Goal: Information Seeking & Learning: Learn about a topic

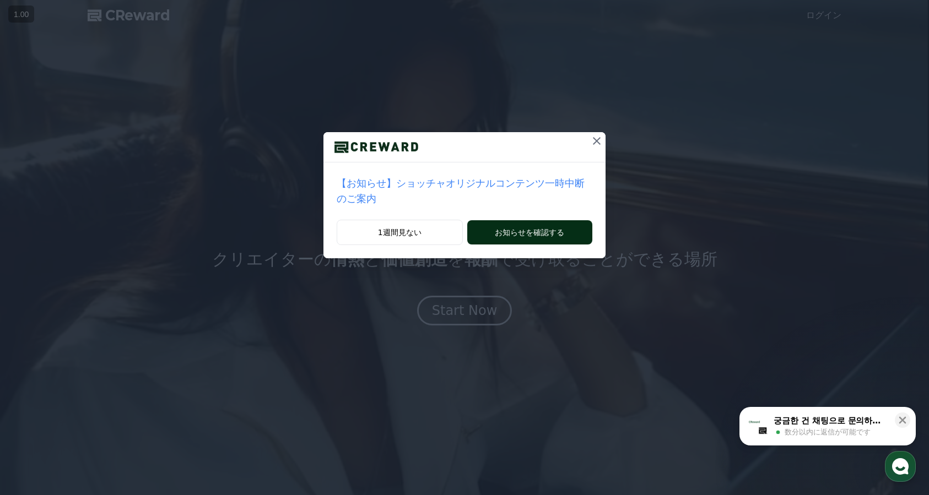
click at [546, 230] on button "お知らせを確認する" at bounding box center [529, 232] width 125 height 24
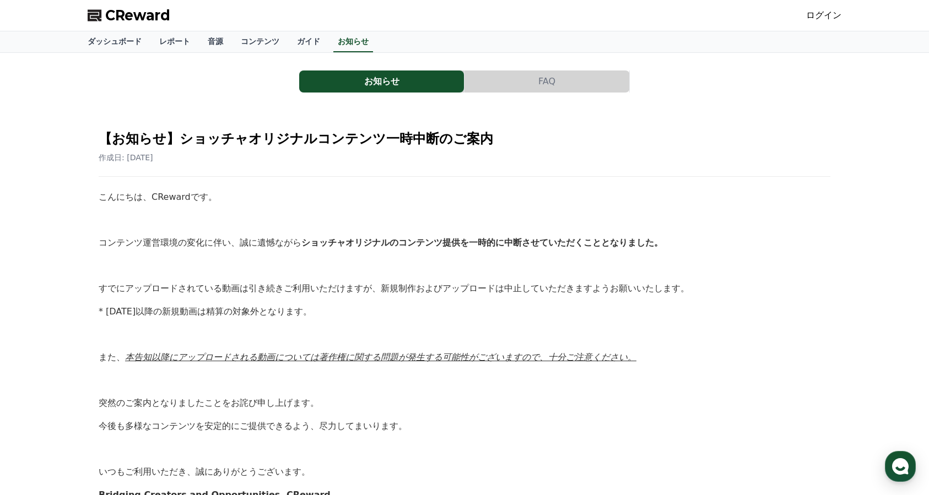
click at [530, 72] on button "FAQ" at bounding box center [547, 82] width 165 height 22
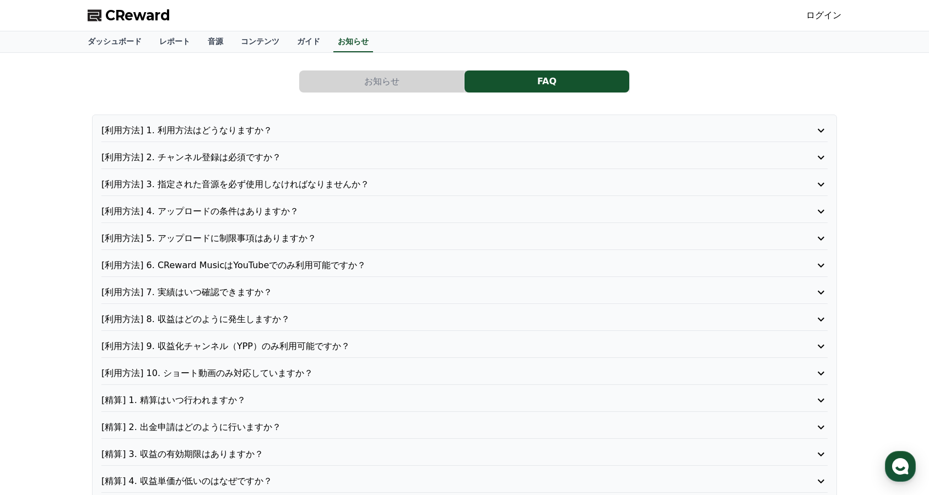
click at [475, 123] on div "[利用方法] 1. 利用方法はどうなりますか？ [利用方法] 2. チャンネル登録は必須ですか？ [利用方法] 3. 指定された音源を必ず使用しなければなりま…" at bounding box center [464, 320] width 745 height 410
click at [460, 124] on p "[利用方法] 1. 利用方法はどうなりますか？" at bounding box center [435, 130] width 669 height 13
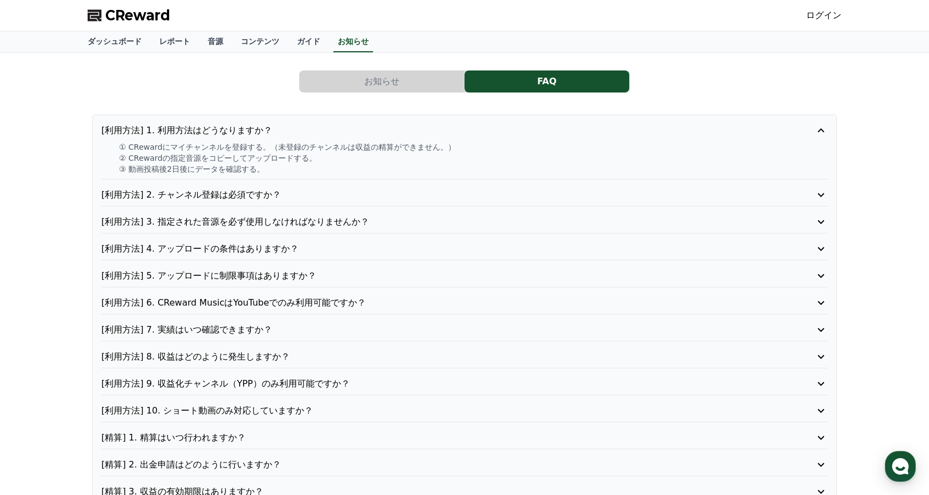
click at [459, 126] on p "[利用方法] 1. 利用方法はどうなりますか？" at bounding box center [435, 130] width 669 height 13
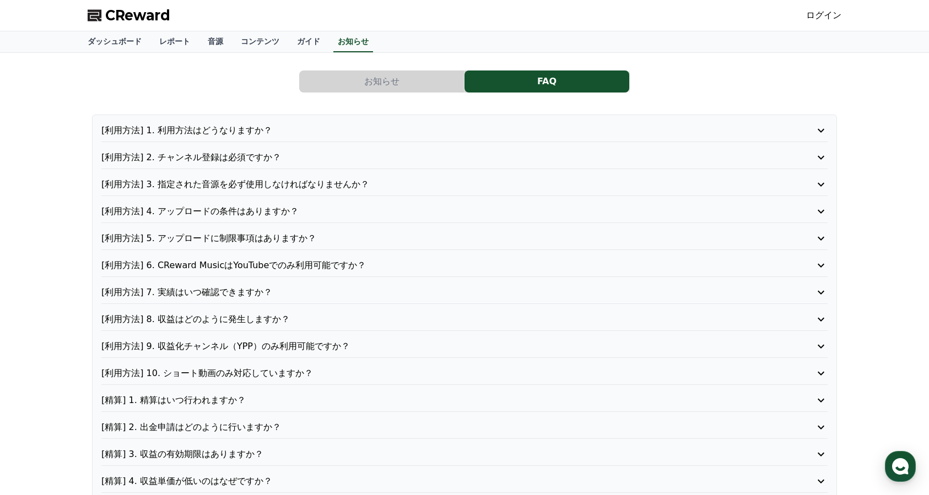
click at [437, 154] on p "[利用方法] 2. チャンネル登録は必須ですか？" at bounding box center [435, 157] width 669 height 13
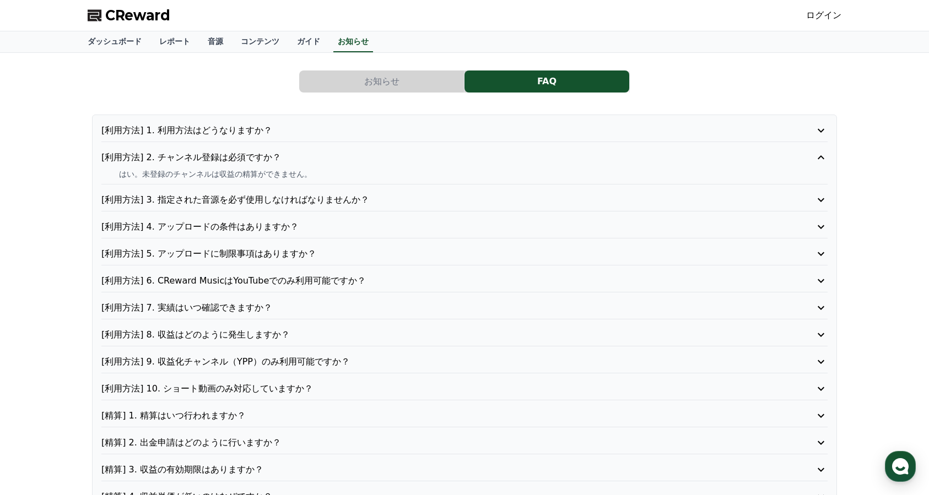
click at [437, 154] on p "[利用方法] 2. チャンネル登録は必須ですか？" at bounding box center [435, 157] width 669 height 13
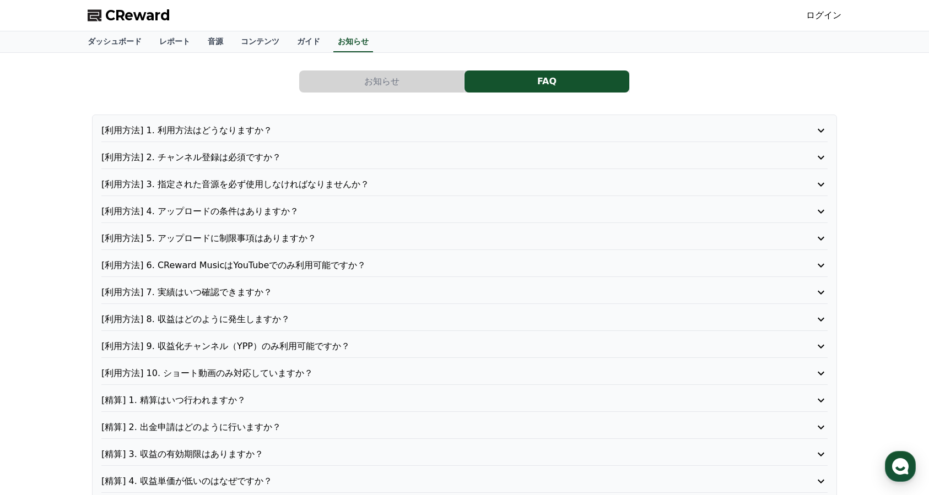
click at [435, 187] on p "[利用方法] 3. 指定された音源を必ず使用しなければなりませんか？" at bounding box center [435, 184] width 669 height 13
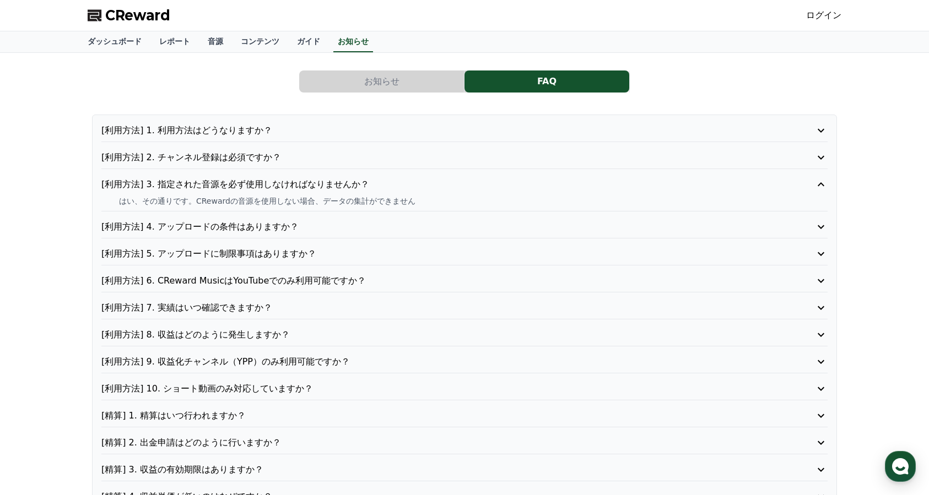
click at [435, 187] on p "[利用方法] 3. 指定された音源を必ず使用しなければなりませんか？" at bounding box center [435, 184] width 669 height 13
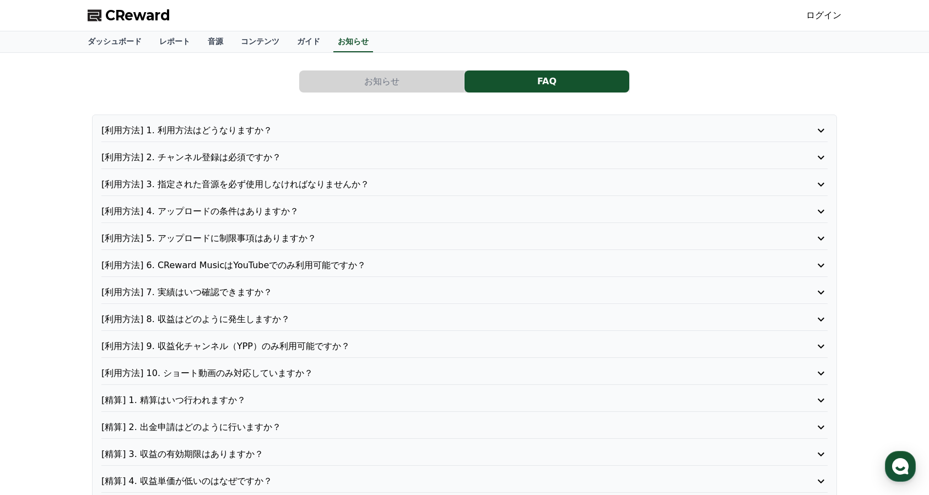
click at [423, 224] on div "[利用方法] 1. 利用方法はどうなりますか？ [利用方法] 2. チャンネル登録は必須ですか？ [利用方法] 3. 指定された音源を必ず使用しなければなりま…" at bounding box center [464, 320] width 745 height 410
click at [418, 218] on div "[利用方法] 4. アップロードの条件はありますか？" at bounding box center [464, 214] width 726 height 18
click at [415, 212] on p "[利用方法] 4. アップロードの条件はありますか？" at bounding box center [435, 211] width 669 height 13
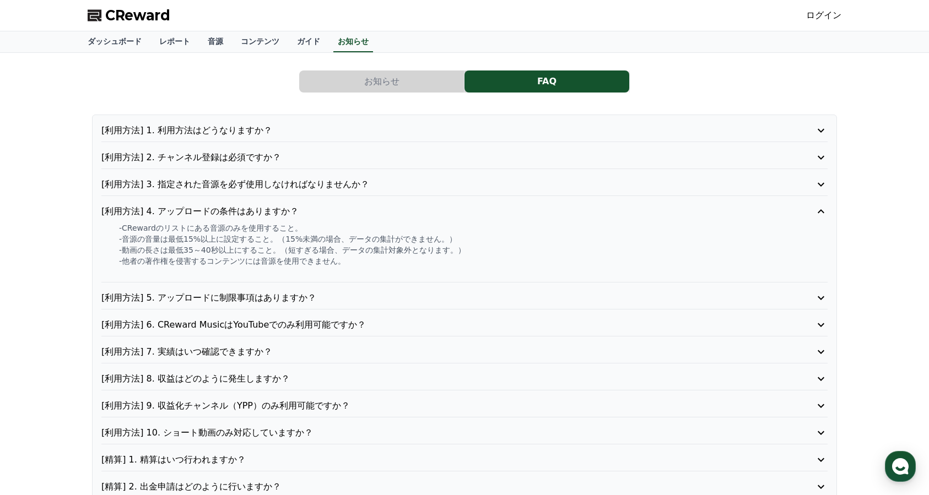
click at [415, 212] on p "[利用方法] 4. アップロードの条件はありますか？" at bounding box center [435, 211] width 669 height 13
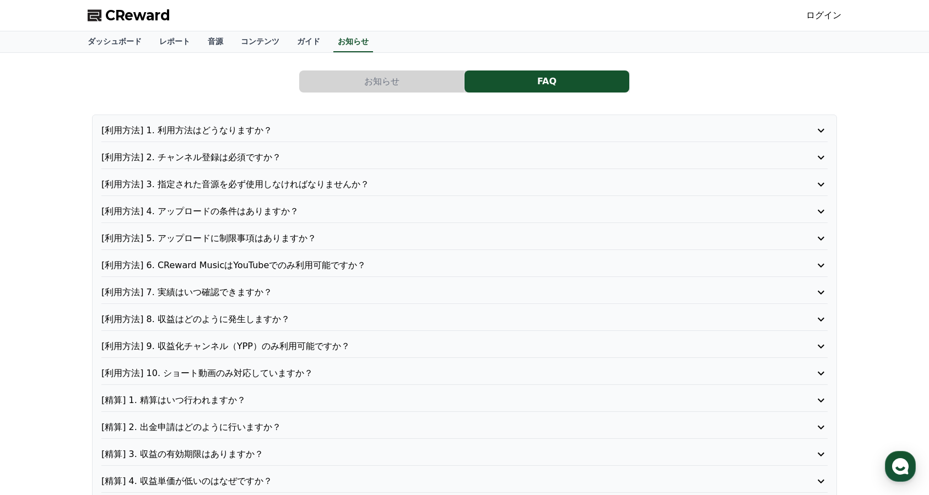
click at [414, 234] on p "[利用方法] 5. アップロードに制限事項はありますか？" at bounding box center [435, 238] width 669 height 13
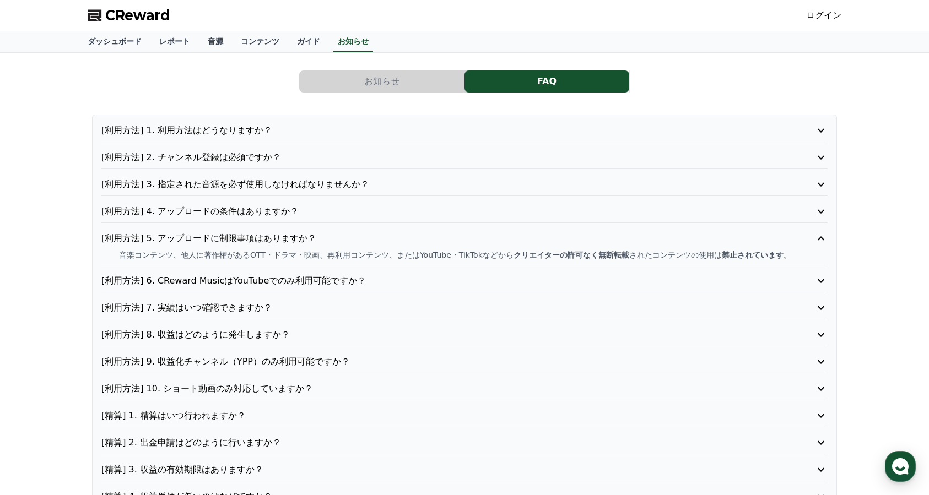
click at [414, 234] on p "[利用方法] 5. アップロードに制限事項はありますか？" at bounding box center [435, 238] width 669 height 13
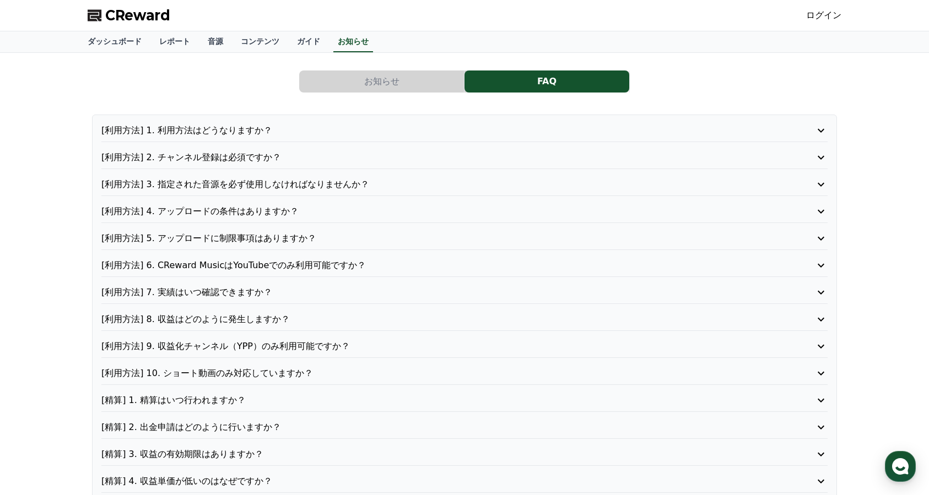
click at [414, 234] on p "[利用方法] 5. アップロードに制限事項はありますか？" at bounding box center [435, 238] width 669 height 13
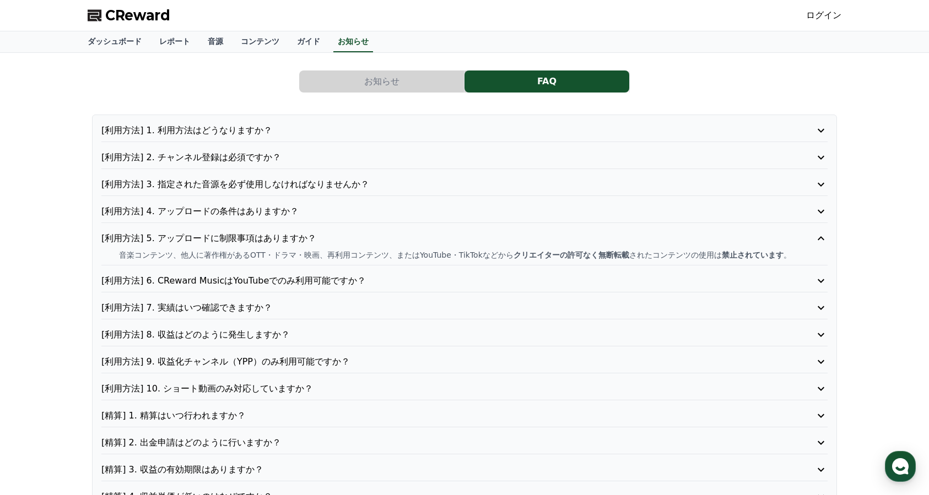
click at [414, 234] on p "[利用方法] 5. アップロードに制限事項はありますか？" at bounding box center [435, 238] width 669 height 13
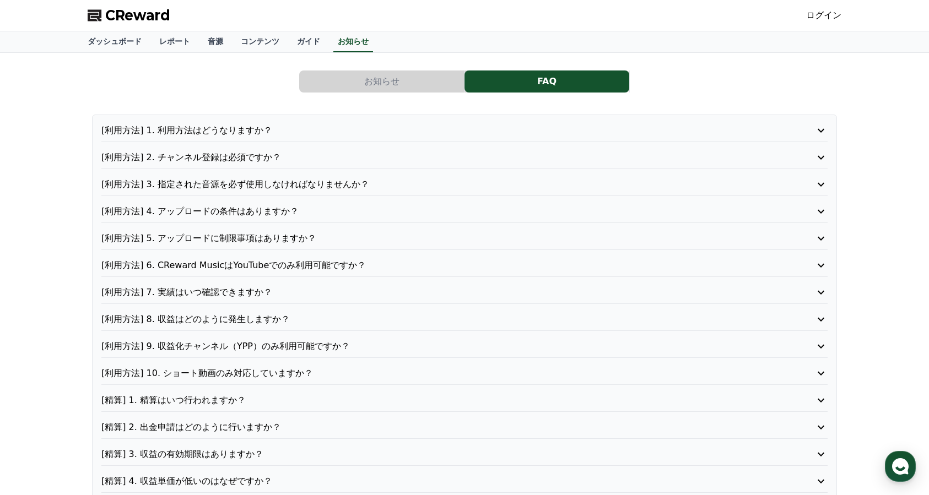
click at [401, 266] on p "[利用方法] 6. CReward MusicはYouTubeでのみ利用可能ですか？" at bounding box center [435, 265] width 669 height 13
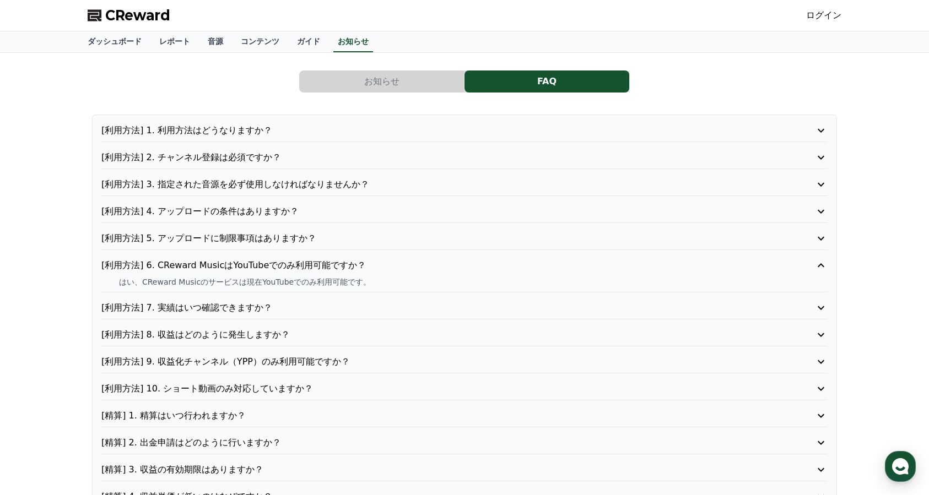
click at [401, 266] on p "[利用方法] 6. CReward MusicはYouTubeでのみ利用可能ですか？" at bounding box center [435, 265] width 669 height 13
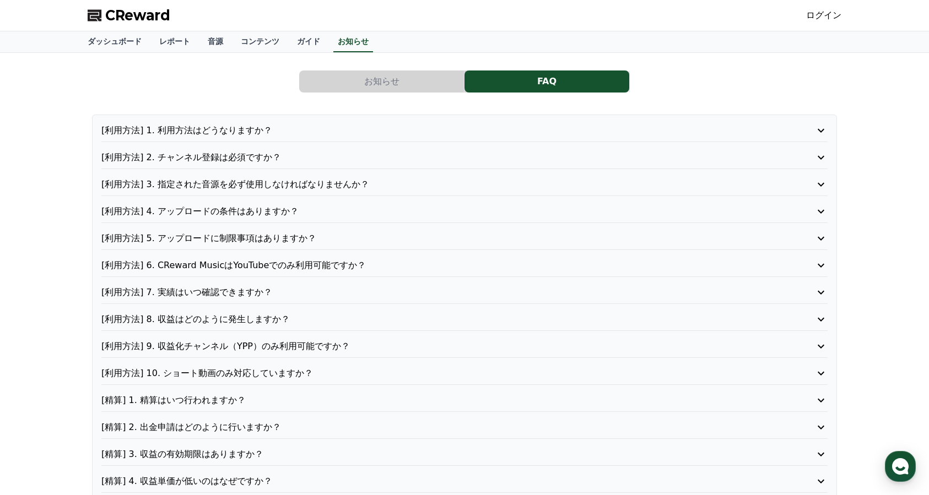
click at [398, 299] on div "[利用方法] 7. 実績はいつ確認できますか？" at bounding box center [464, 295] width 726 height 18
click at [391, 293] on p "[利用方法] 7. 実績はいつ確認できますか？" at bounding box center [435, 292] width 669 height 13
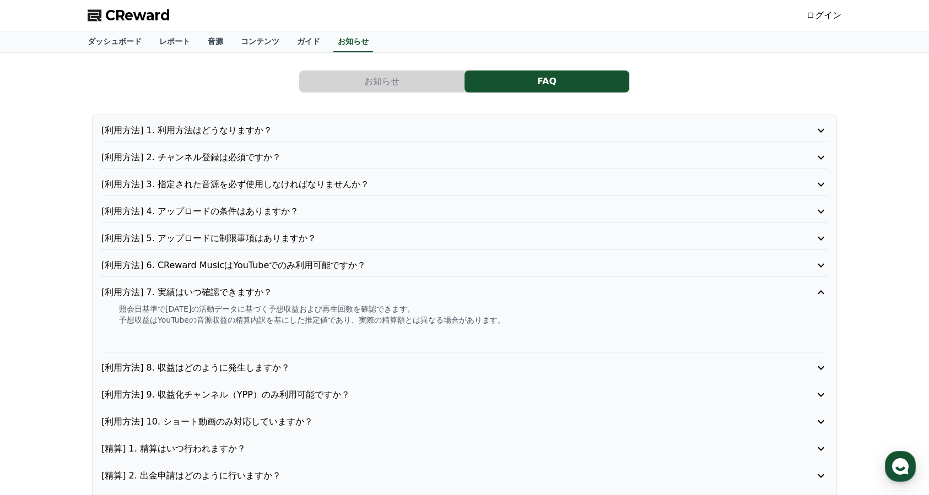
click at [391, 293] on p "[利用方法] 7. 実績はいつ確認できますか？" at bounding box center [435, 292] width 669 height 13
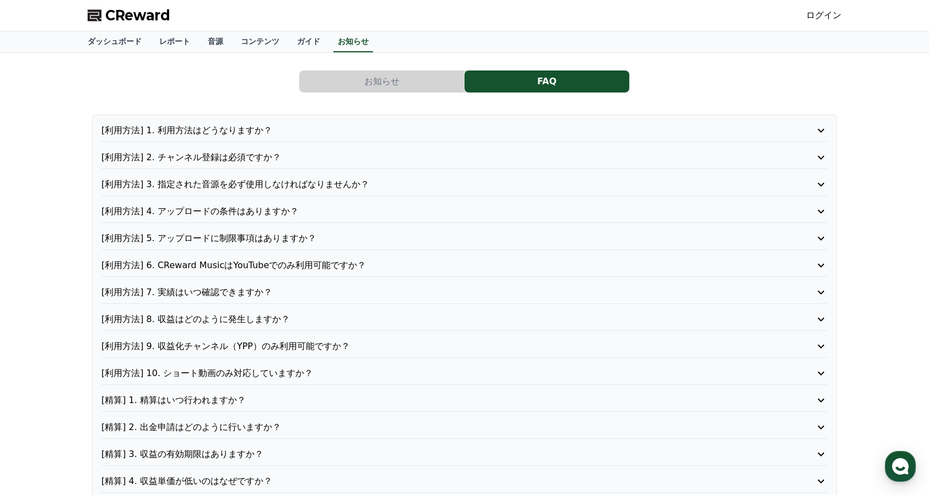
click at [381, 330] on div "[利用方法] 8. 収益はどのように発生しますか？" at bounding box center [464, 322] width 726 height 18
click at [369, 314] on p "[利用方法] 8. 収益はどのように発生しますか？" at bounding box center [435, 319] width 669 height 13
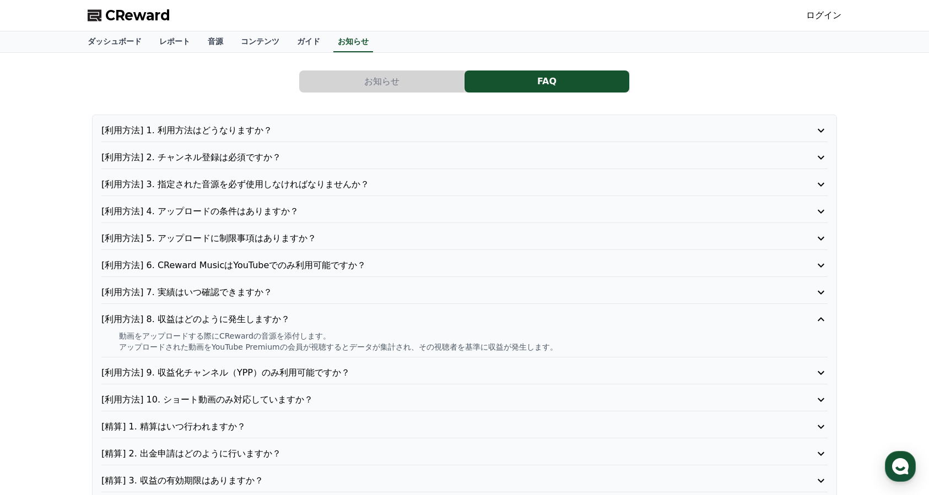
click at [369, 314] on p "[利用方法] 8. 収益はどのように発生しますか？" at bounding box center [435, 319] width 669 height 13
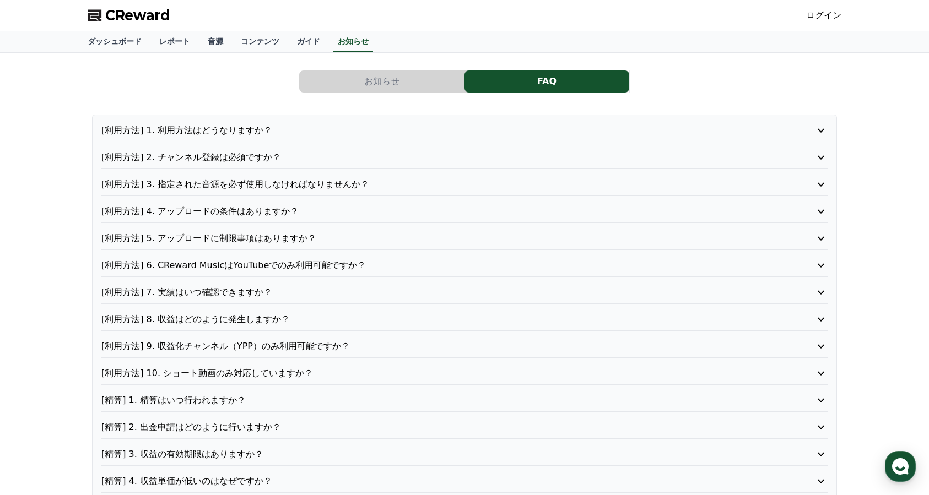
click at [370, 338] on div "[利用方法] 1. 利用方法はどうなりますか？ [利用方法] 2. チャンネル登録は必須ですか？ [利用方法] 3. 指定された音源を必ず使用しなければなりま…" at bounding box center [464, 320] width 745 height 410
click at [368, 348] on p "[利用方法] 9. 収益化チャンネル（YPP）のみ利用可能ですか？" at bounding box center [435, 346] width 669 height 13
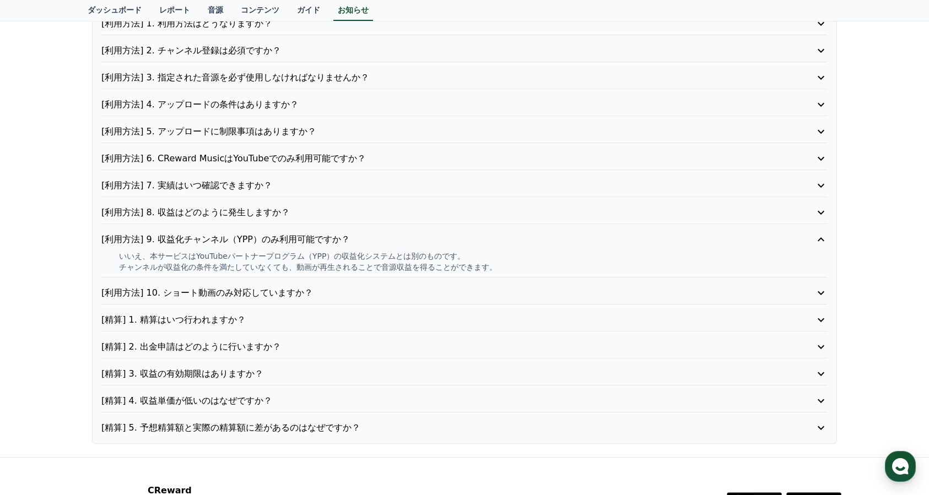
scroll to position [161, 0]
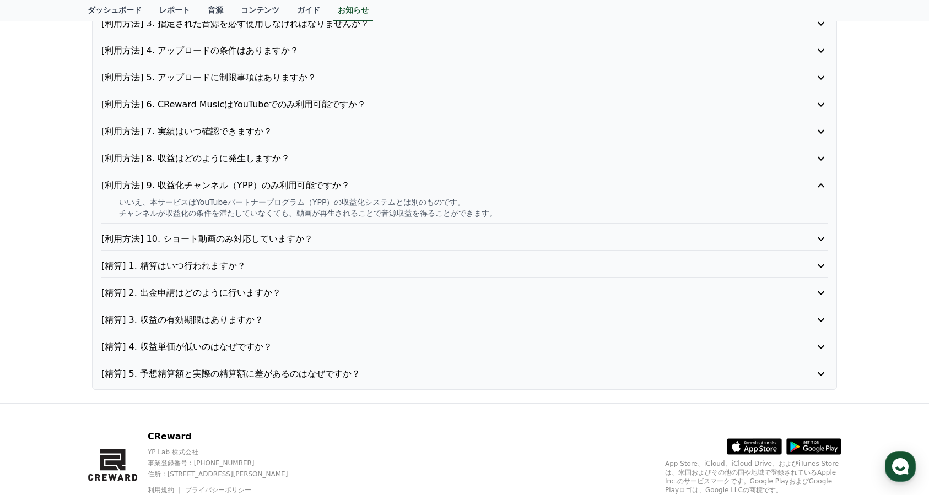
click at [325, 296] on p "[精算] 2. 出金申請はどのように行いますか？" at bounding box center [435, 293] width 669 height 13
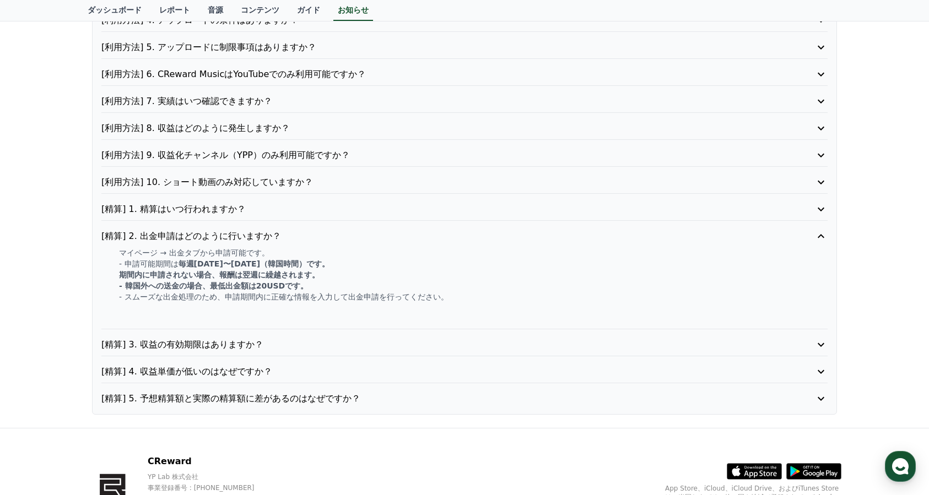
scroll to position [249, 0]
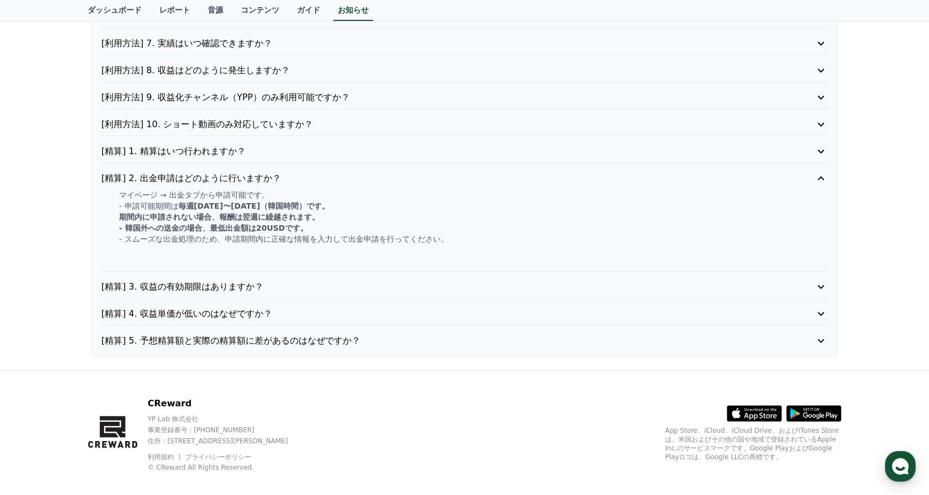
click at [320, 313] on p "[精算] 4. 収益単価が低いのはなぜですか？" at bounding box center [435, 314] width 669 height 13
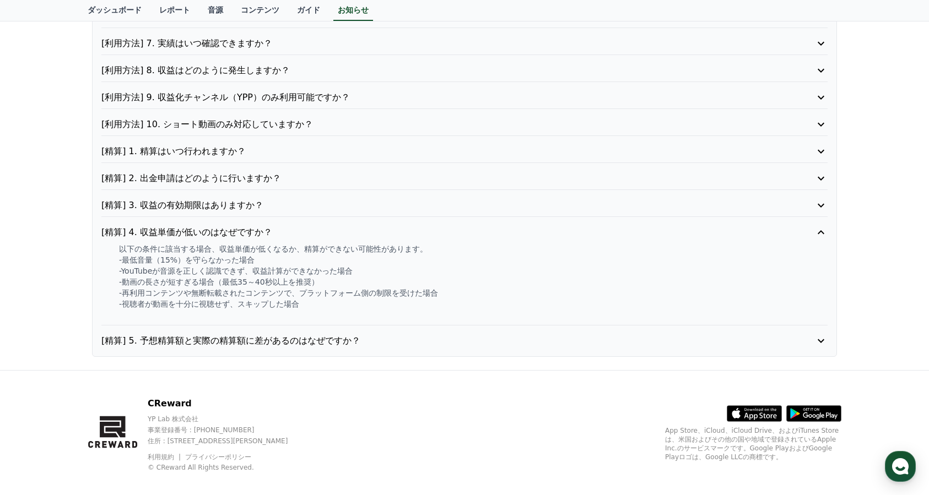
click at [320, 340] on p "[精算] 5. 予想精算額と実際の精算額に差があるのはなぜですか？" at bounding box center [435, 341] width 669 height 13
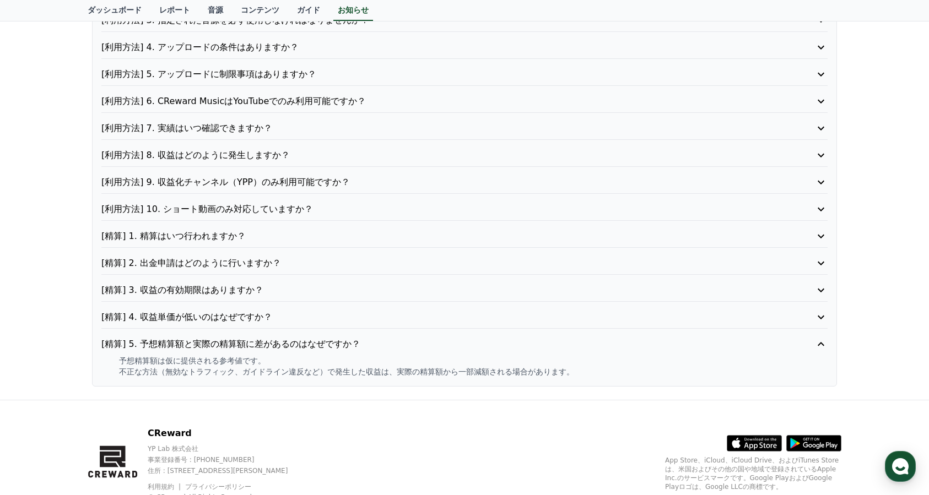
scroll to position [0, 0]
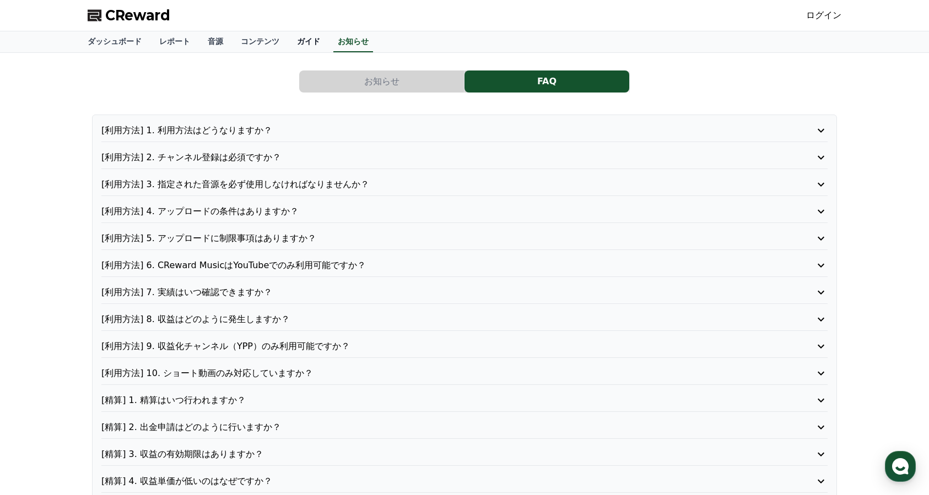
click at [305, 39] on link "ガイド" at bounding box center [308, 41] width 41 height 21
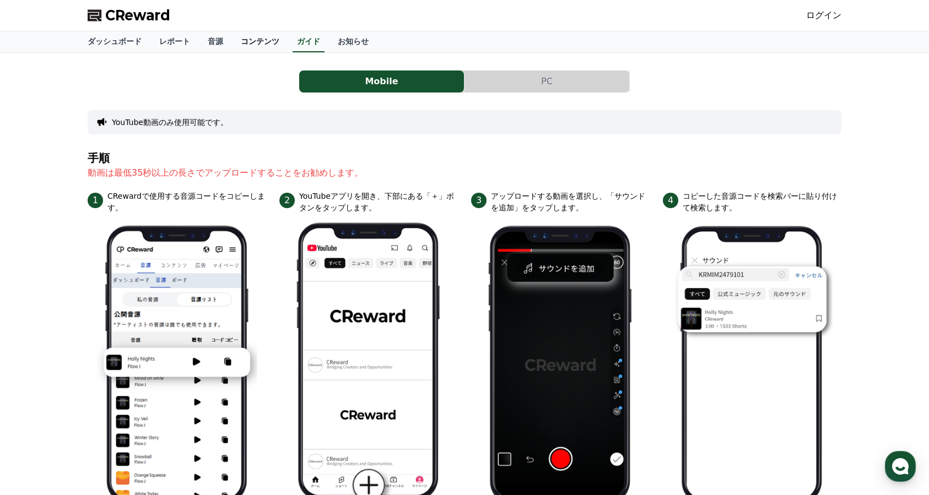
click at [267, 40] on link "コンテンツ" at bounding box center [260, 41] width 56 height 21
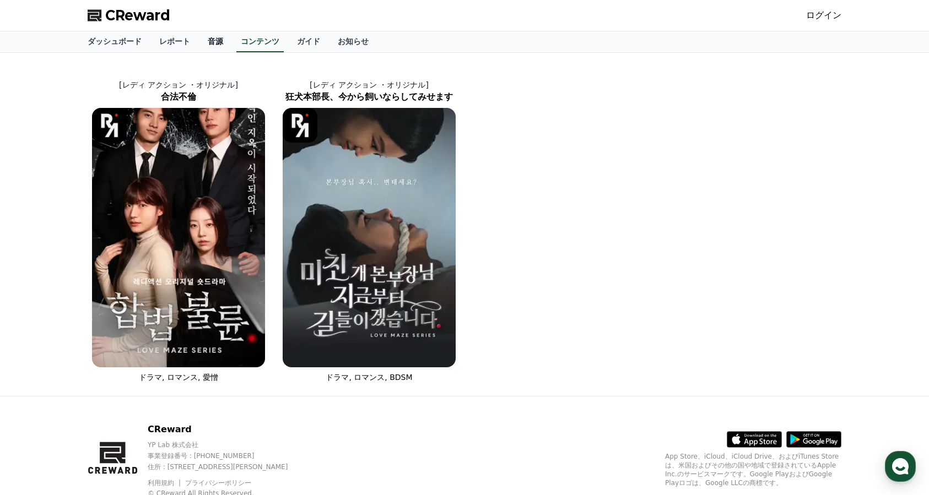
click at [214, 35] on link "音源" at bounding box center [215, 41] width 33 height 21
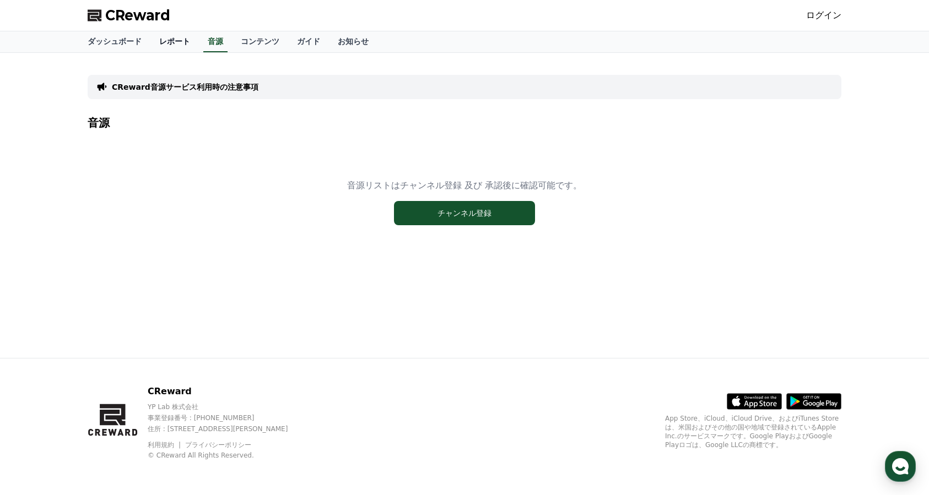
click at [176, 42] on link "レポート" at bounding box center [174, 41] width 49 height 21
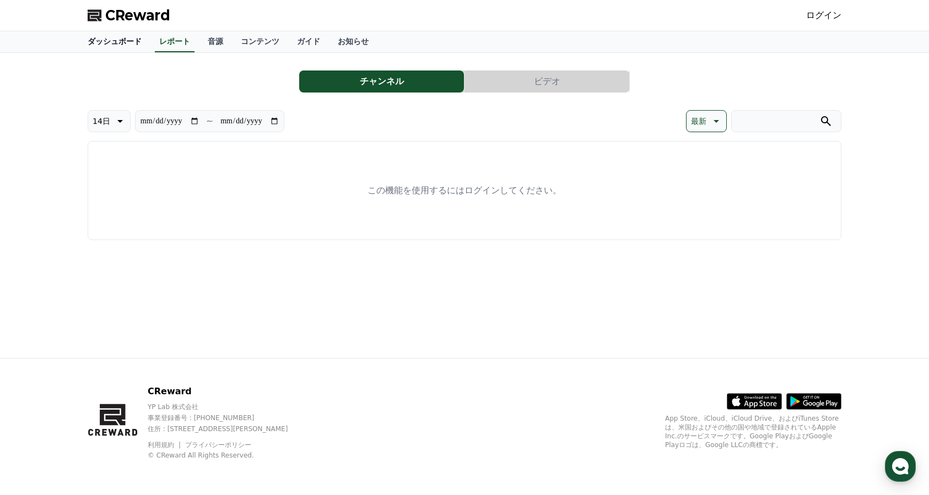
click at [125, 45] on link "ダッシュボード" at bounding box center [115, 41] width 72 height 21
